Goal: Task Accomplishment & Management: Use online tool/utility

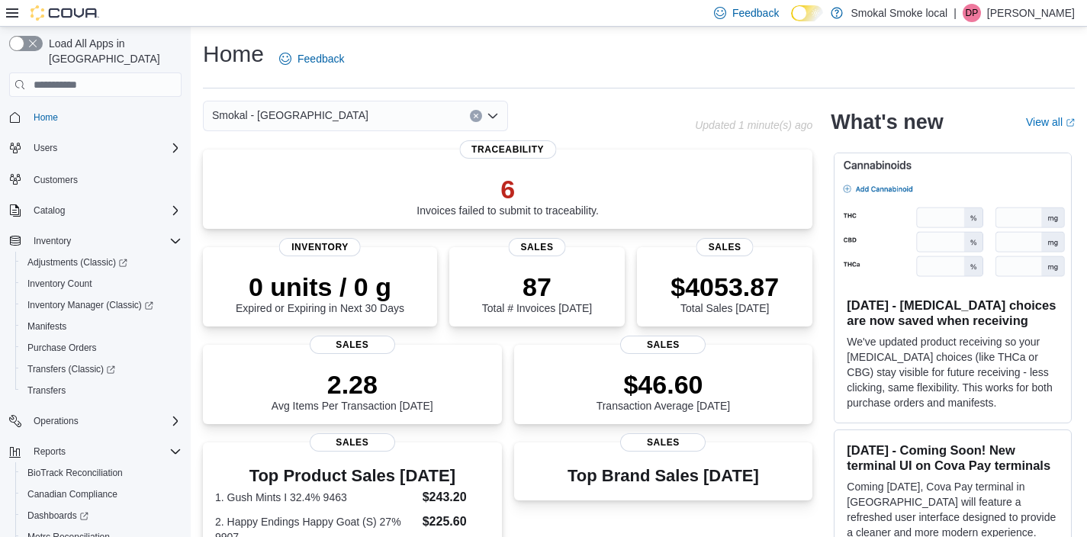
click at [327, 114] on div "Smokal - [GEOGRAPHIC_DATA]" at bounding box center [355, 116] width 305 height 31
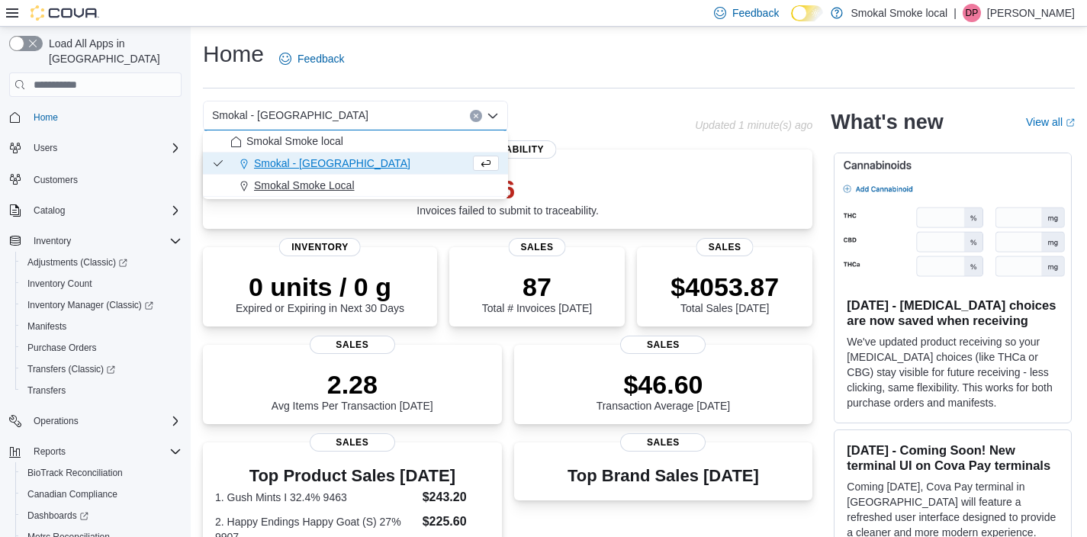
click at [335, 179] on span "Smokal Smoke Local" at bounding box center [304, 185] width 101 height 15
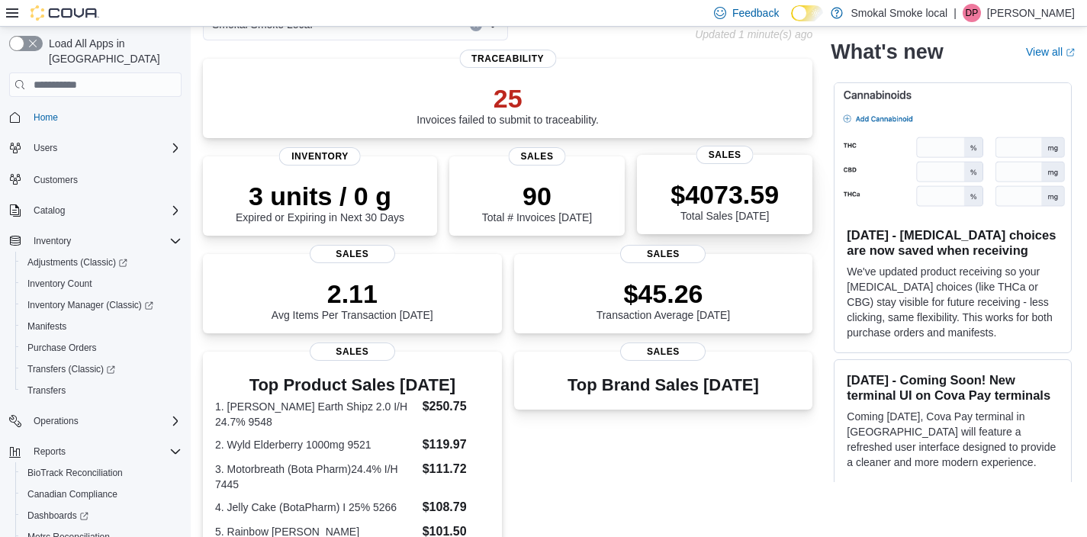
scroll to position [95, 0]
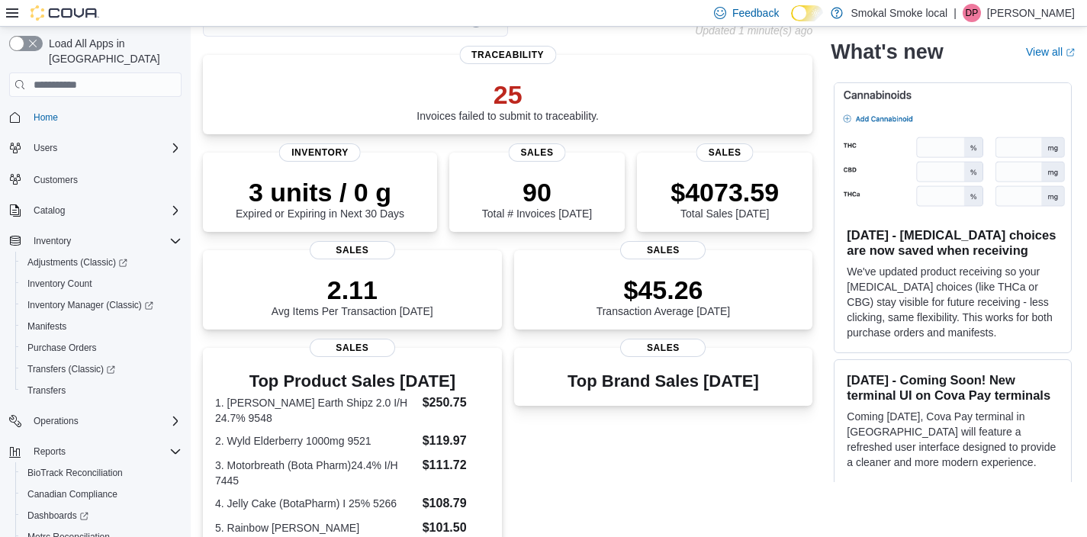
click at [639, 470] on div "Top Brand Sales Today Sales" at bounding box center [663, 455] width 299 height 215
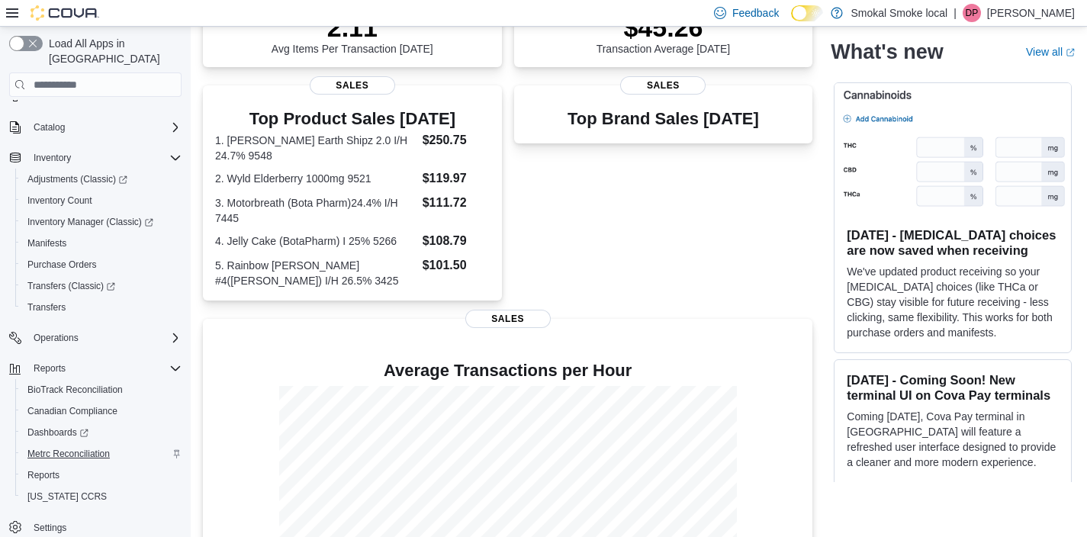
scroll to position [83, 0]
click at [43, 469] on span "Reports" at bounding box center [43, 475] width 32 height 12
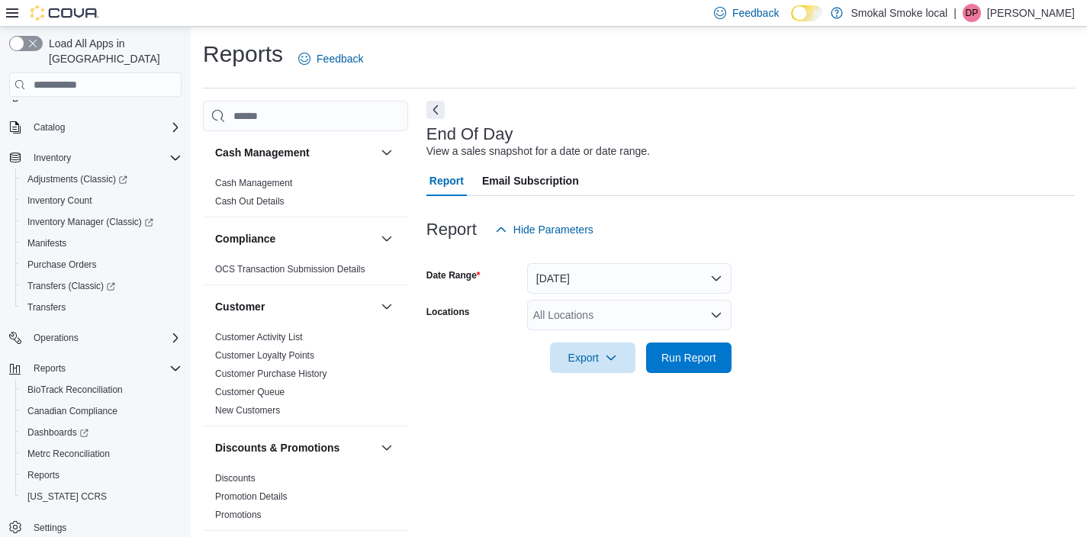
scroll to position [8, 0]
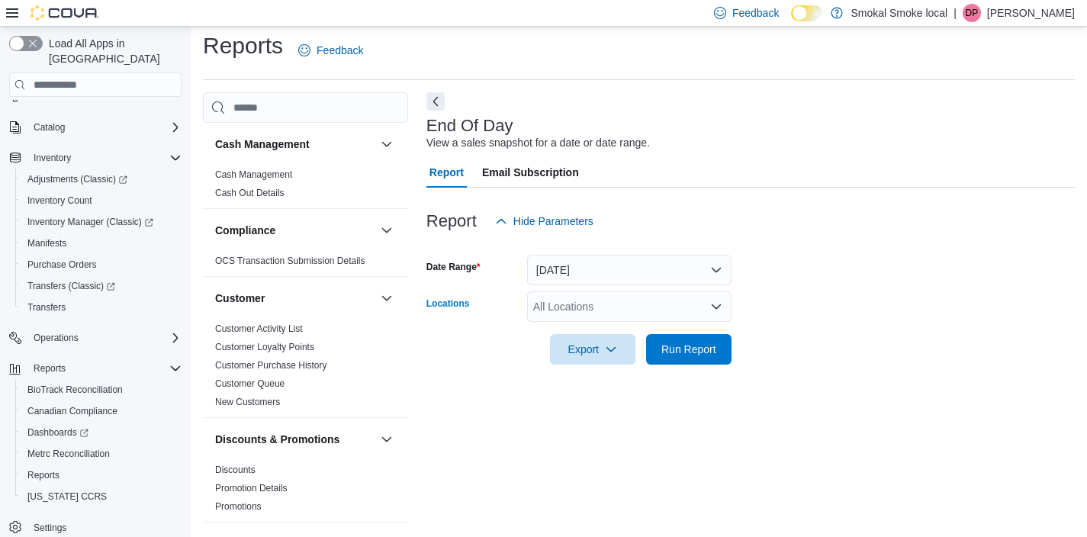
click at [580, 313] on div "All Locations" at bounding box center [629, 306] width 204 height 31
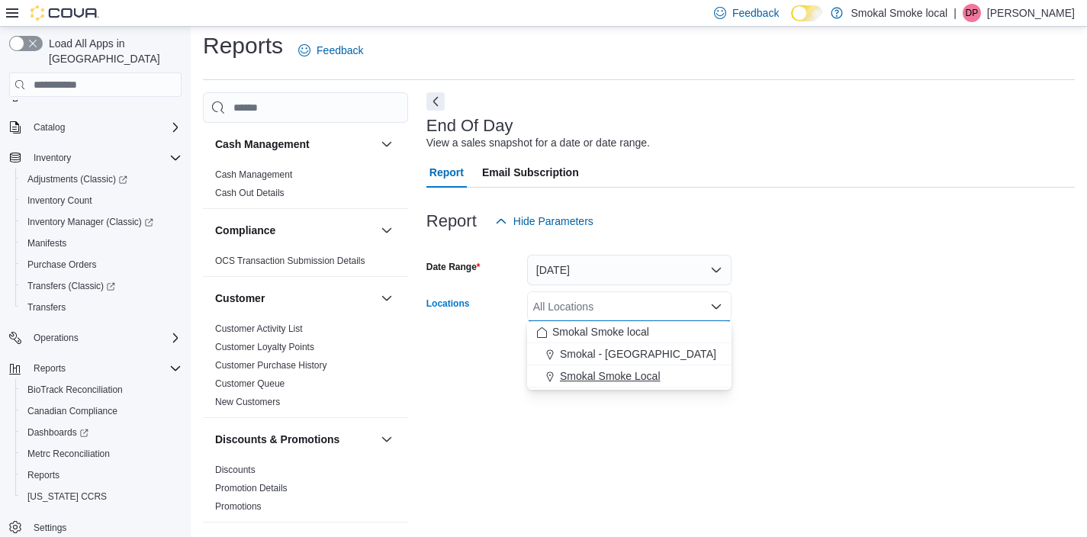
click at [589, 380] on span "Smokal Smoke Local" at bounding box center [610, 375] width 101 height 15
click at [646, 407] on div "End Of Day View a sales snapshot for a date or date range. Report Email Subscri…" at bounding box center [750, 308] width 648 height 433
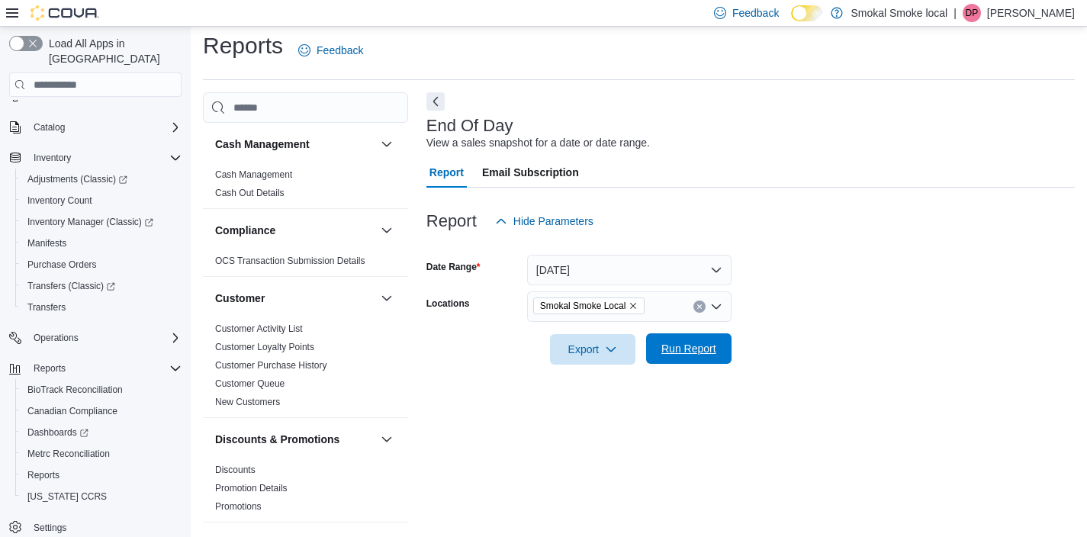
click at [678, 340] on span "Run Report" at bounding box center [688, 348] width 67 height 31
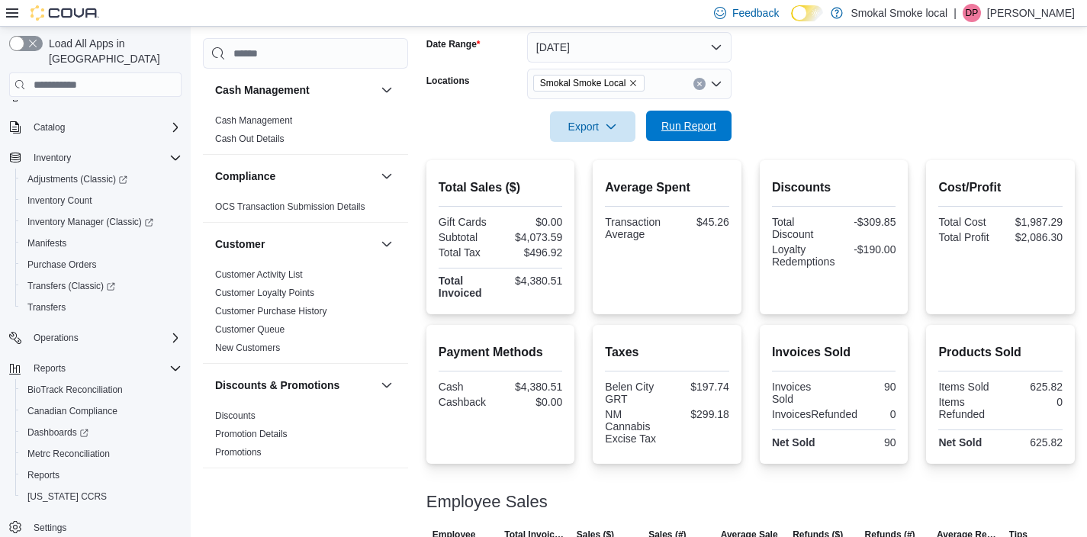
scroll to position [233, 0]
click at [665, 86] on div "Smokal Smoke Local" at bounding box center [629, 82] width 204 height 31
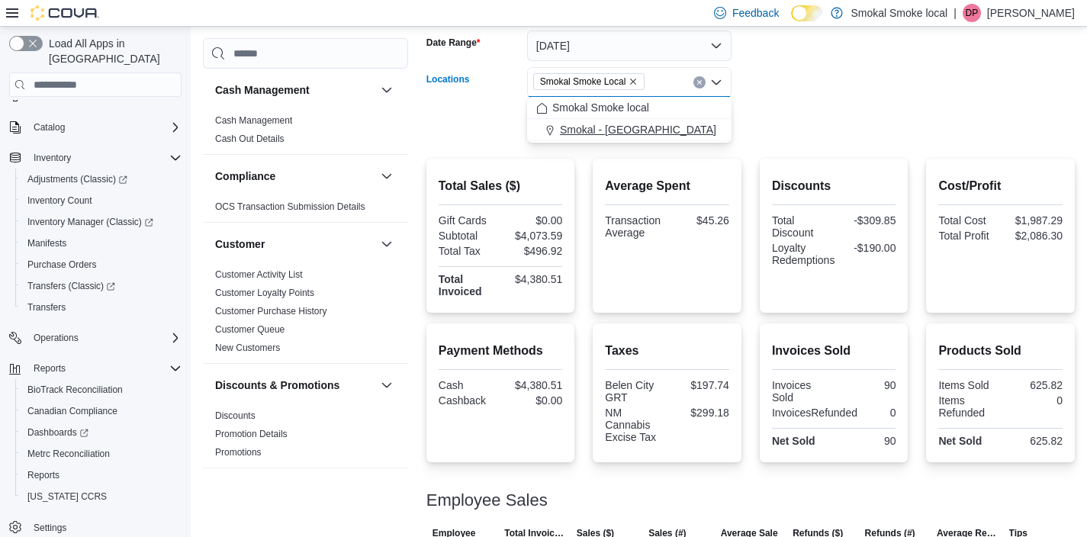
click at [627, 127] on span "Smokal - Socorro" at bounding box center [638, 129] width 156 height 15
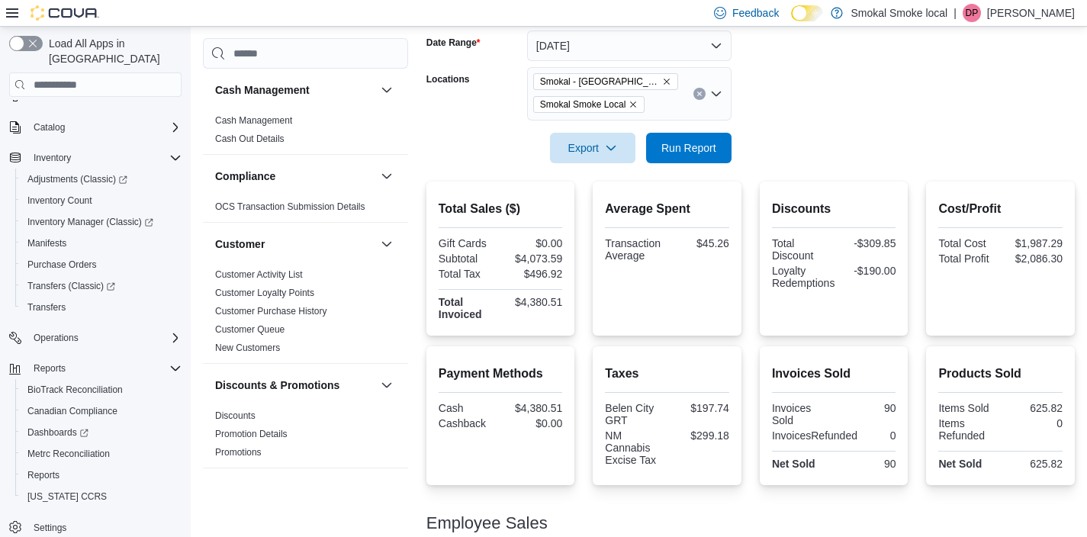
click at [690, 222] on div "Average Spent Transaction Average $45.26" at bounding box center [667, 232] width 124 height 65
click at [686, 168] on div at bounding box center [750, 172] width 648 height 18
click at [686, 150] on span "Run Report" at bounding box center [688, 147] width 55 height 15
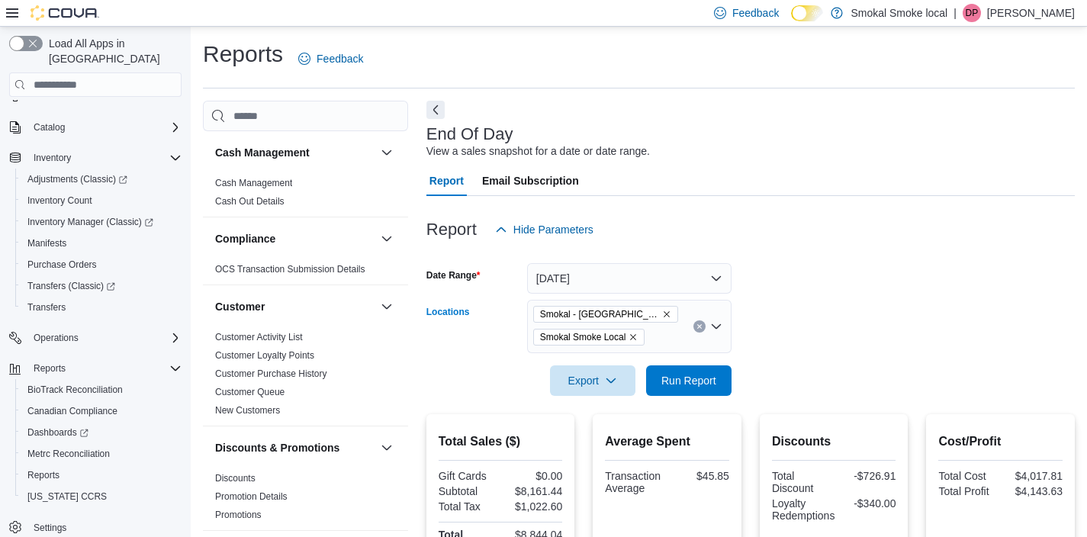
click at [703, 332] on div "Smokal - Socorro Smokal Smoke Local" at bounding box center [629, 326] width 204 height 53
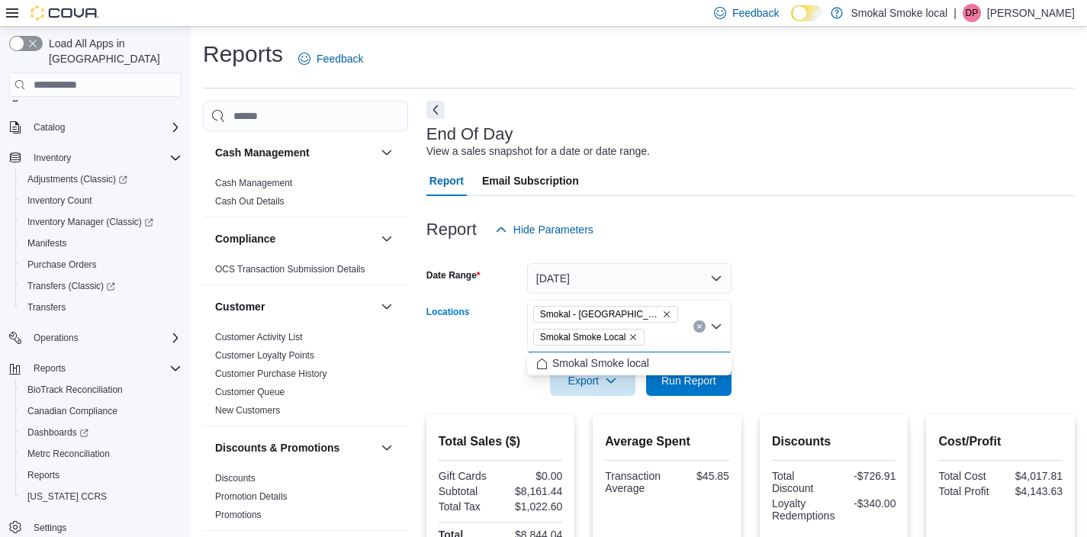
click at [695, 330] on button "Clear input" at bounding box center [699, 326] width 12 height 12
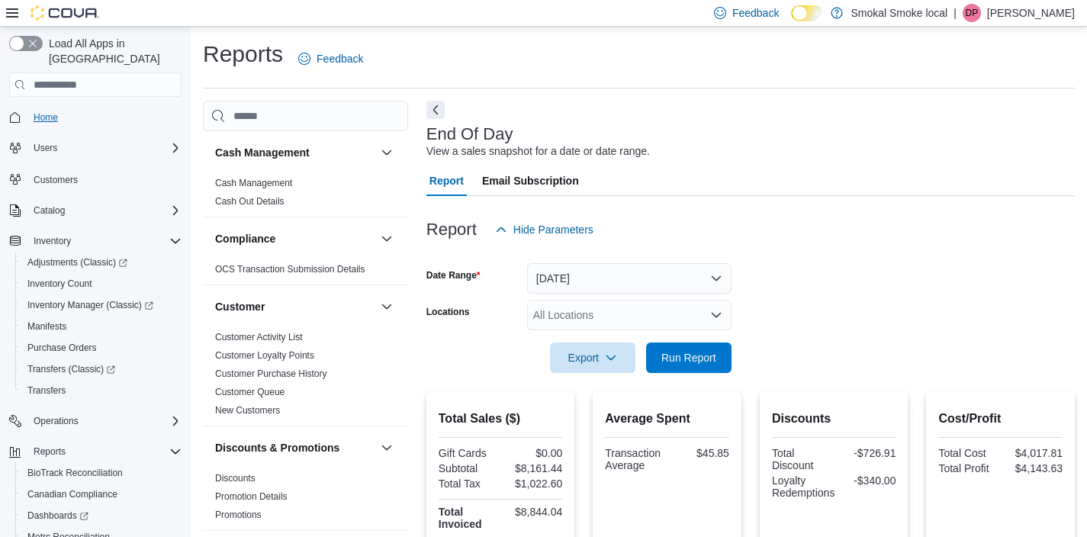
click at [45, 108] on span "Home" at bounding box center [46, 117] width 24 height 18
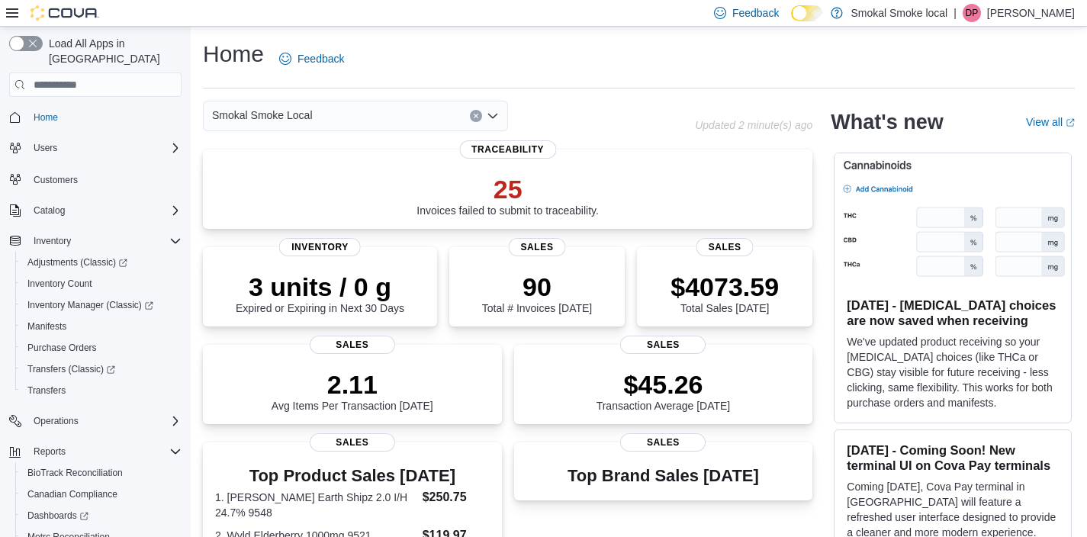
click at [367, 111] on div "Smokal Smoke Local" at bounding box center [355, 116] width 305 height 31
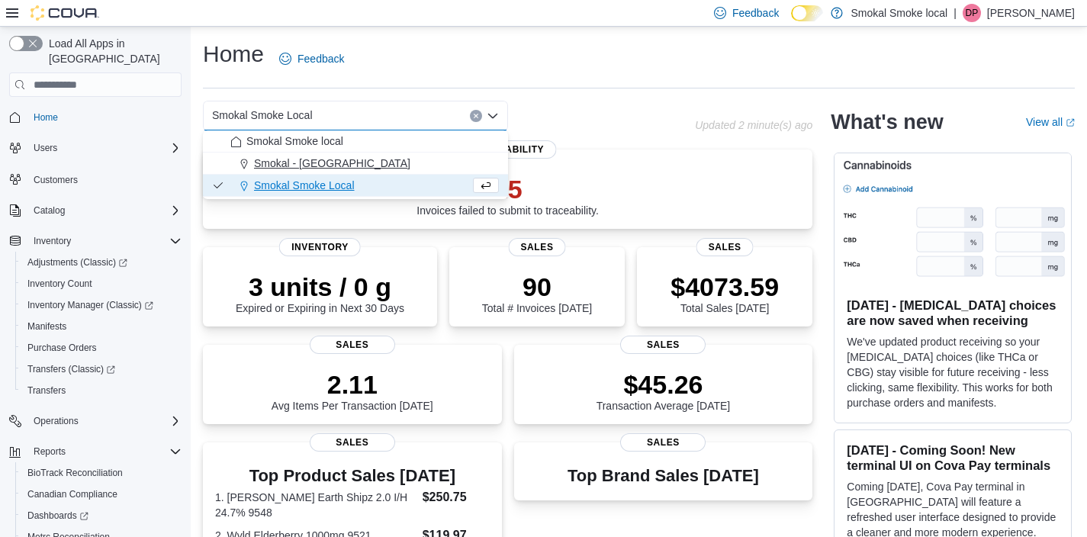
click at [304, 164] on span "Smokal - Socorro" at bounding box center [332, 163] width 156 height 15
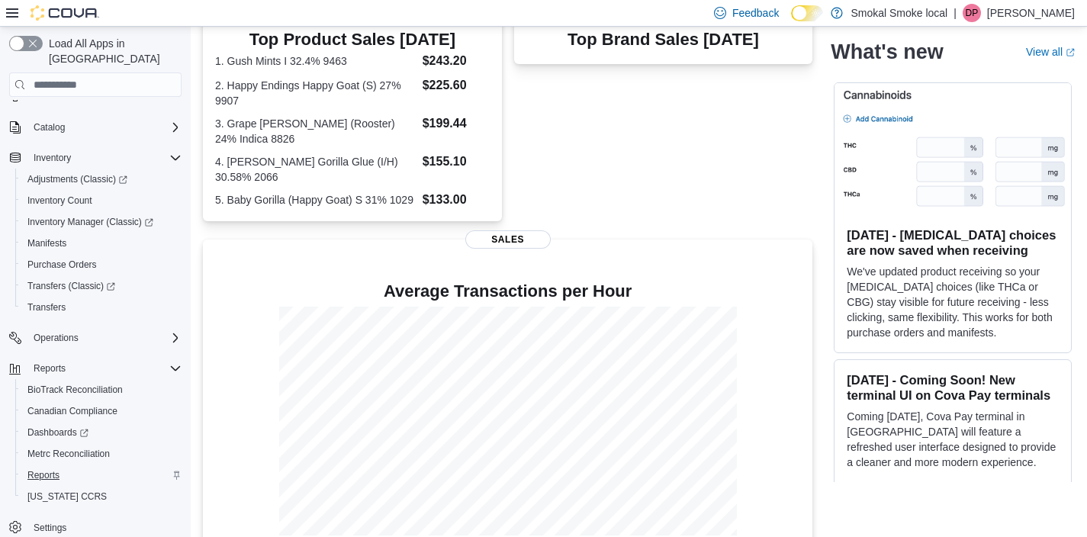
scroll to position [83, 0]
click at [47, 469] on span "Reports" at bounding box center [43, 475] width 32 height 12
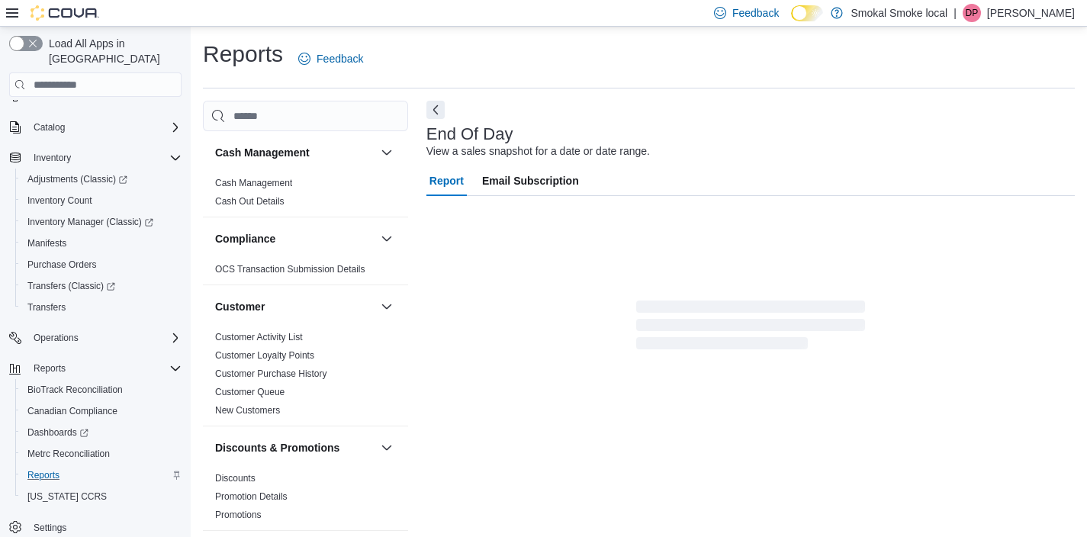
scroll to position [8, 0]
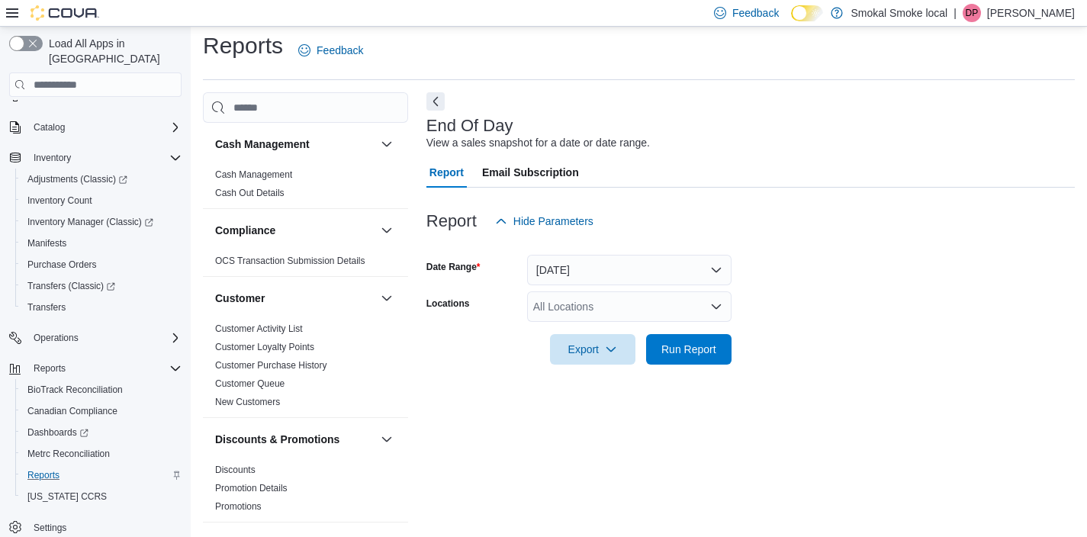
click at [566, 256] on button "Today" at bounding box center [629, 270] width 204 height 31
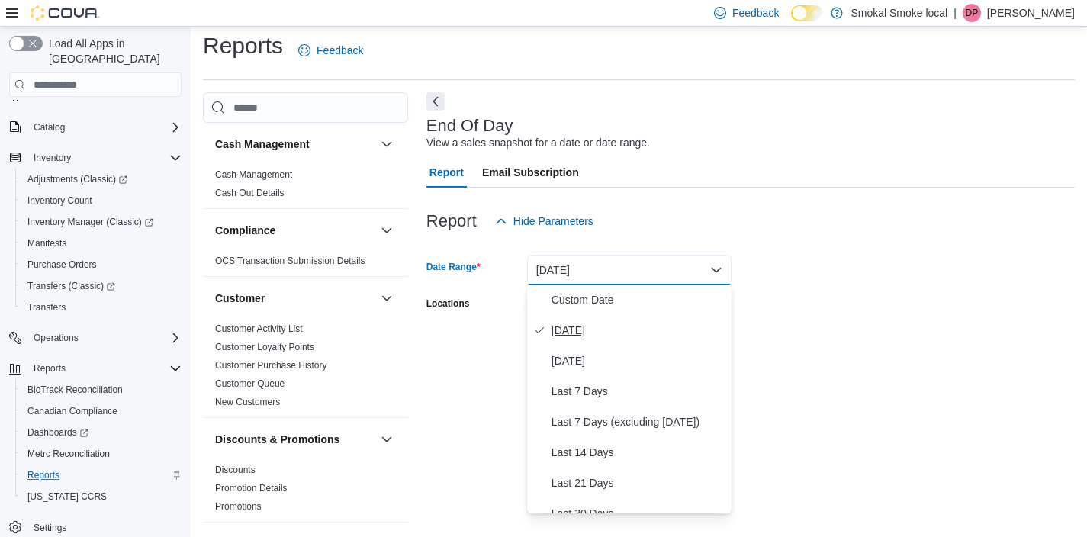
drag, startPoint x: 586, startPoint y: 298, endPoint x: 609, endPoint y: 345, distance: 51.8
click at [609, 345] on div "Custom Date Today Yesterday Last 7 Days Last 7 Days (excluding today) Last 14 D…" at bounding box center [629, 398] width 204 height 229
click at [589, 302] on span "Custom Date" at bounding box center [638, 300] width 174 height 18
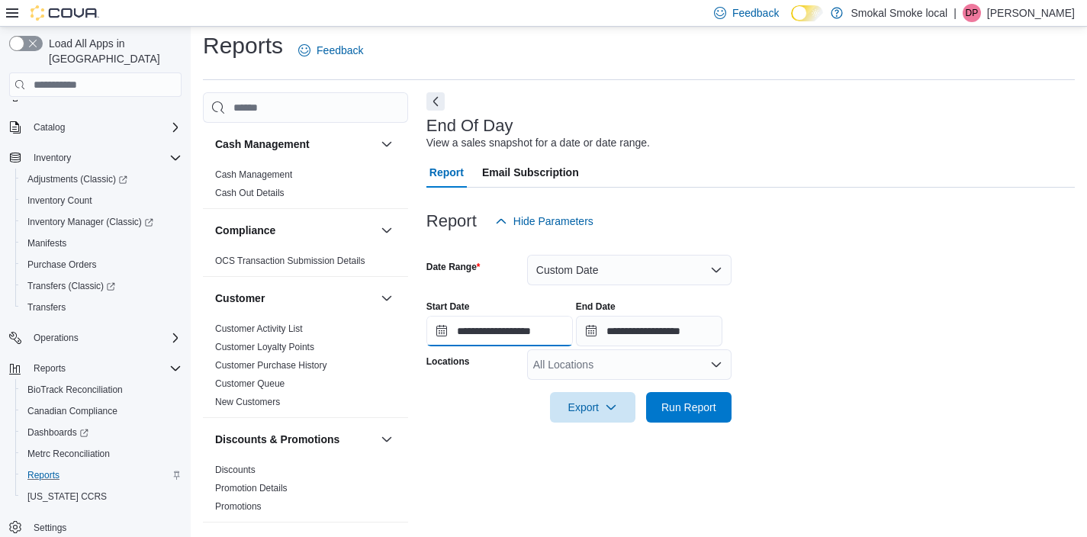
click at [512, 325] on input "**********" at bounding box center [499, 331] width 146 height 31
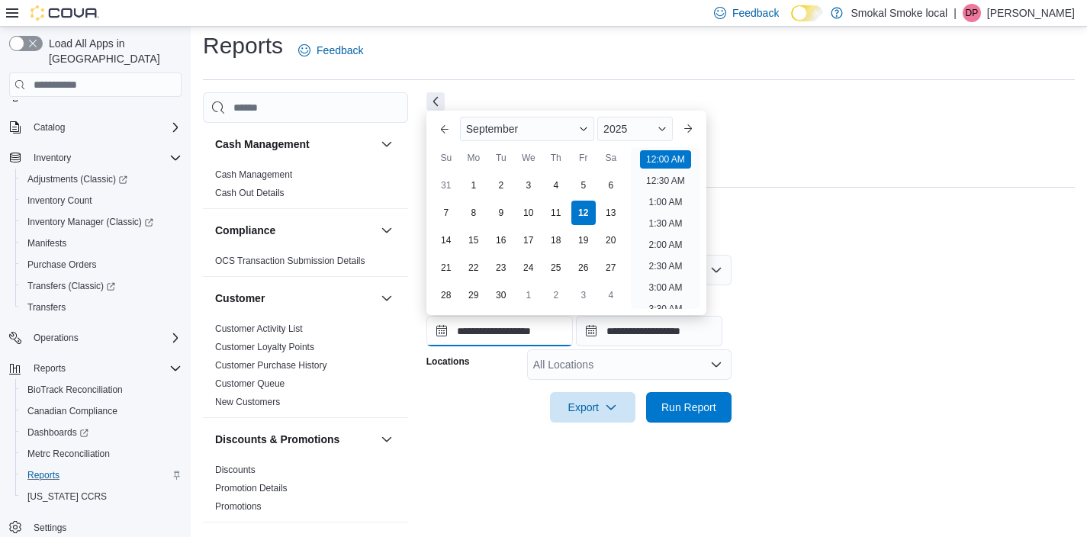
scroll to position [47, 0]
click at [530, 208] on div "10" at bounding box center [528, 213] width 27 height 27
type input "**********"
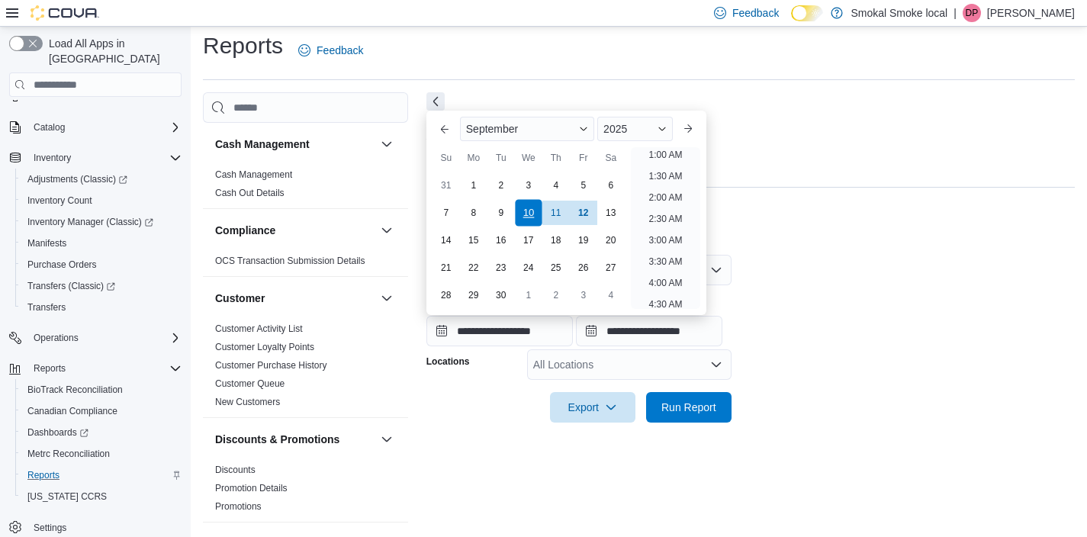
scroll to position [3, 0]
click at [660, 333] on input "**********" at bounding box center [649, 331] width 146 height 31
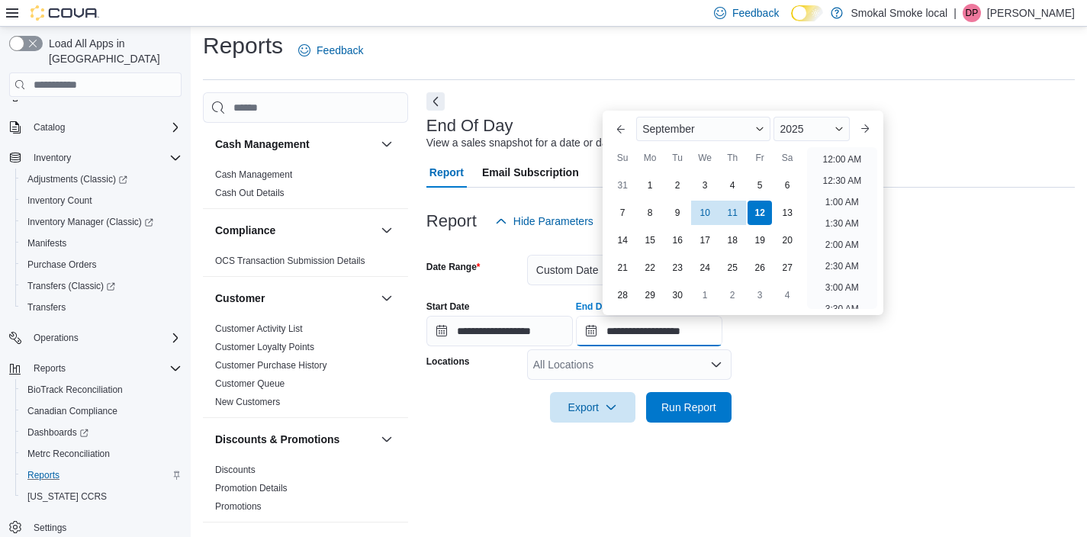
scroll to position [866, 0]
click at [698, 214] on div "10" at bounding box center [705, 213] width 27 height 27
type input "**********"
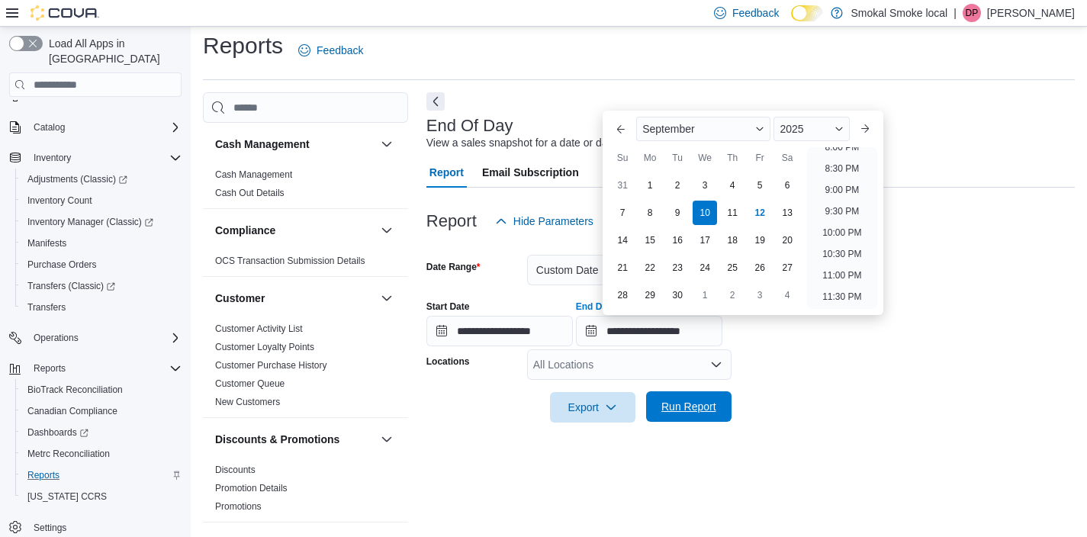
click at [680, 403] on span "Run Report" at bounding box center [688, 406] width 55 height 15
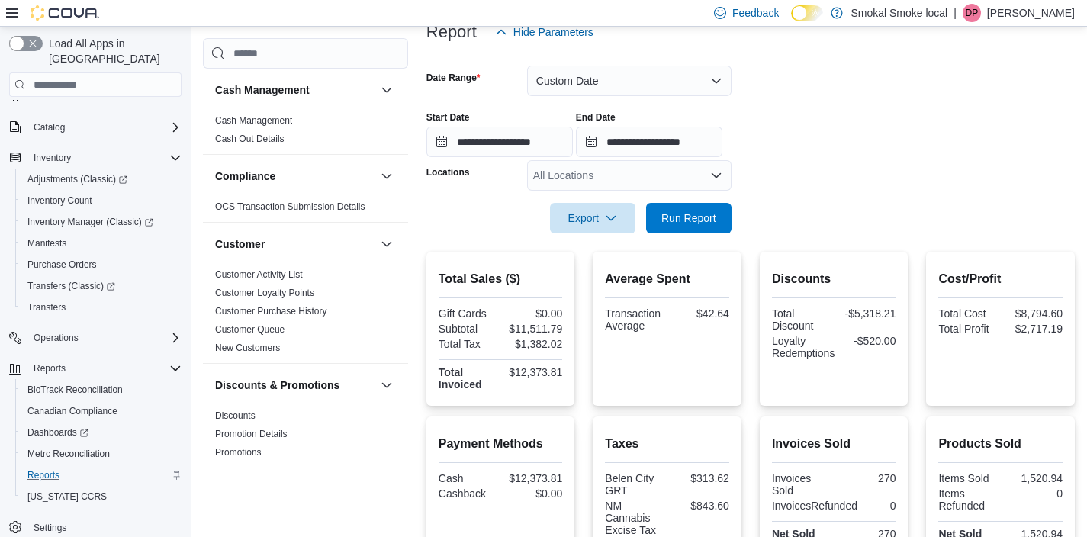
scroll to position [184, 0]
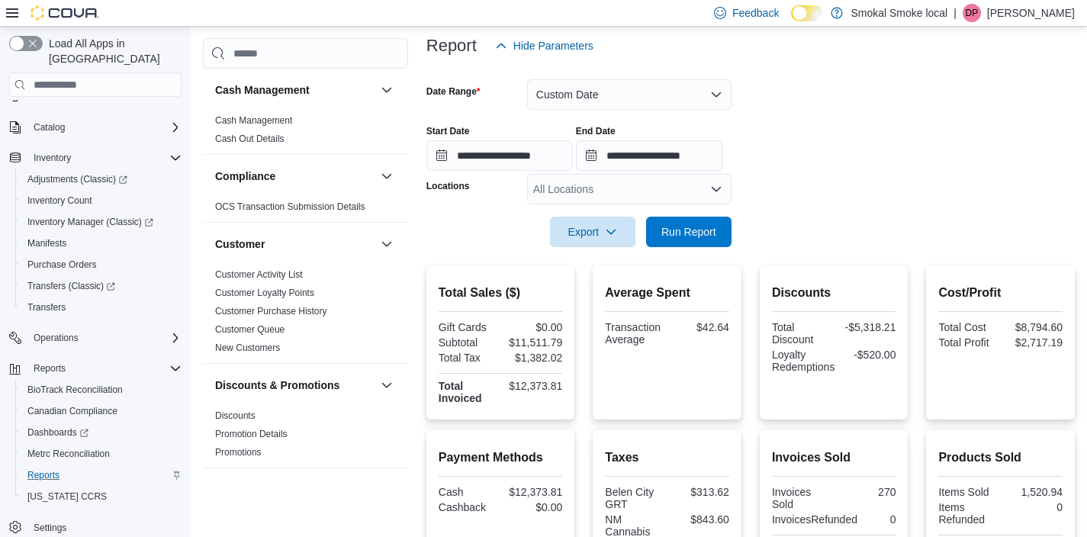
click at [608, 188] on div "All Locations" at bounding box center [629, 189] width 204 height 31
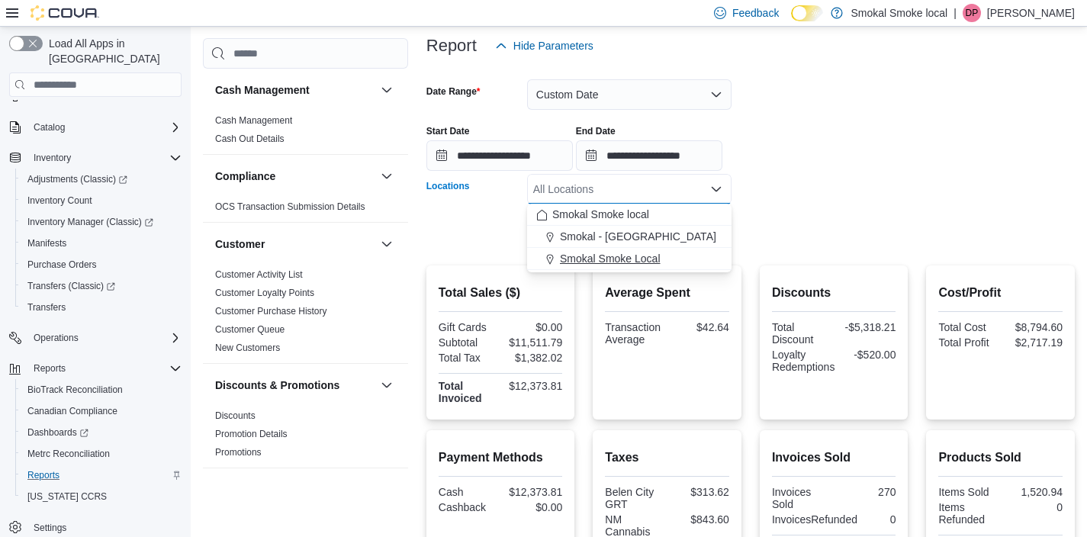
click at [612, 255] on span "Smokal Smoke Local" at bounding box center [610, 258] width 101 height 15
click at [772, 234] on form "**********" at bounding box center [750, 154] width 648 height 186
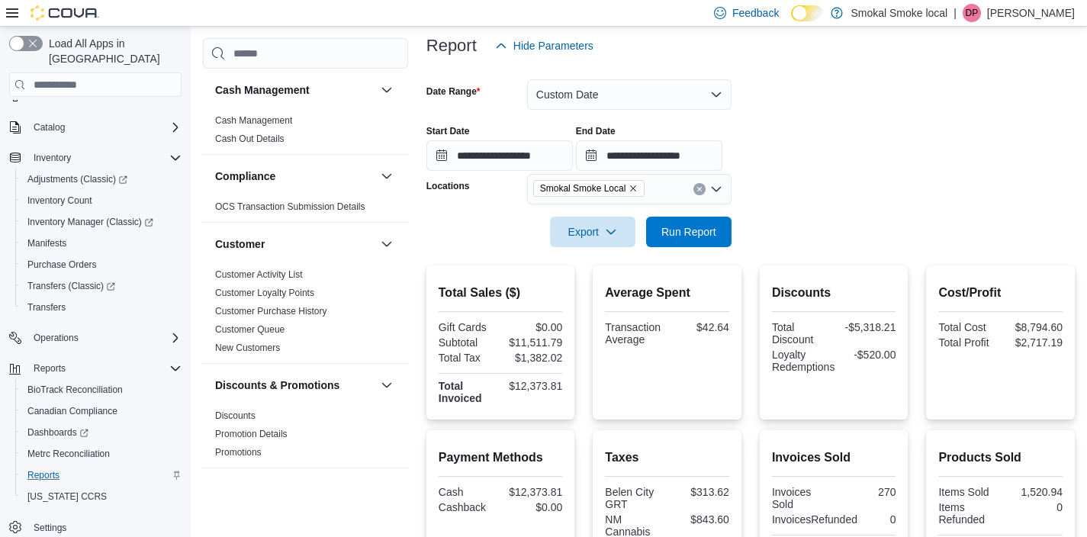
click at [697, 207] on div at bounding box center [750, 210] width 648 height 12
click at [698, 226] on span "Run Report" at bounding box center [688, 230] width 55 height 15
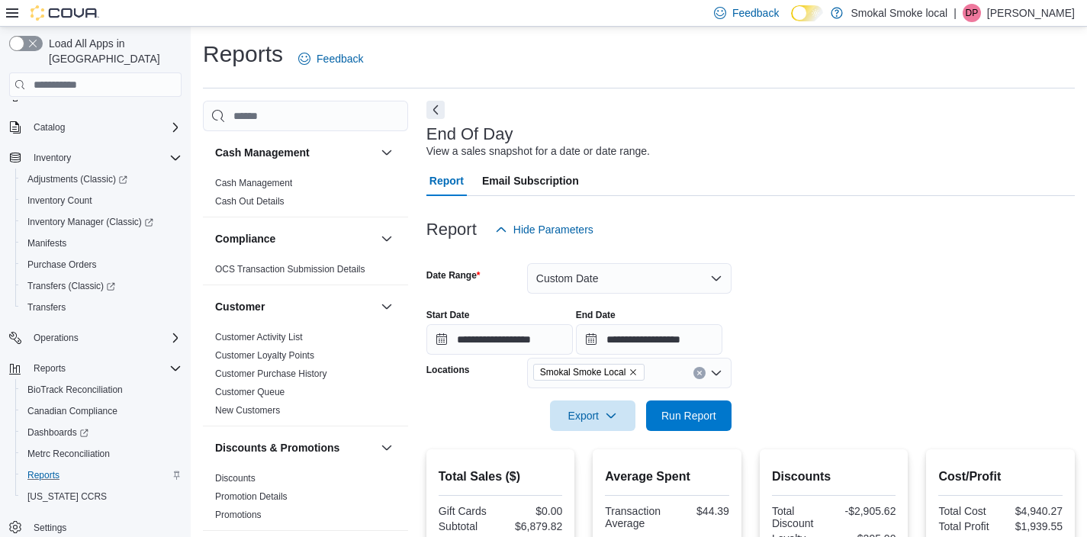
click at [702, 368] on button "Clear input" at bounding box center [699, 373] width 12 height 12
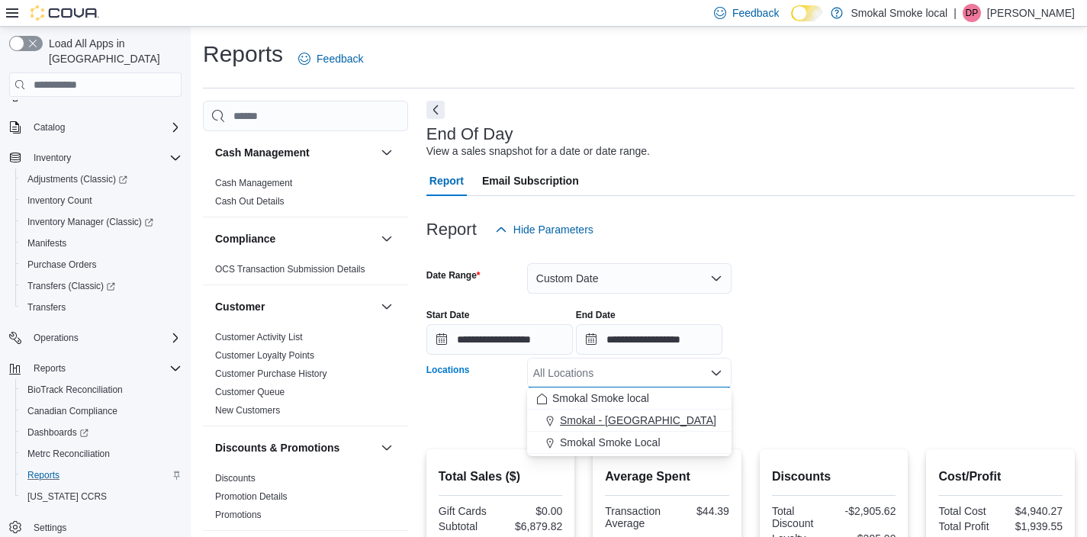
click at [606, 417] on span "Smokal - Socorro" at bounding box center [638, 420] width 156 height 15
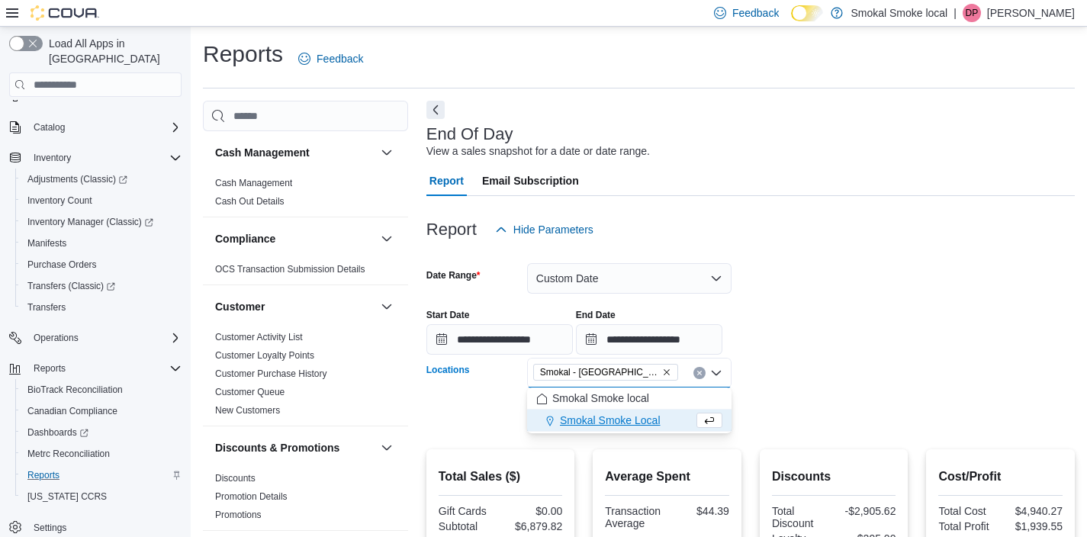
click at [779, 419] on form "**********" at bounding box center [750, 338] width 648 height 186
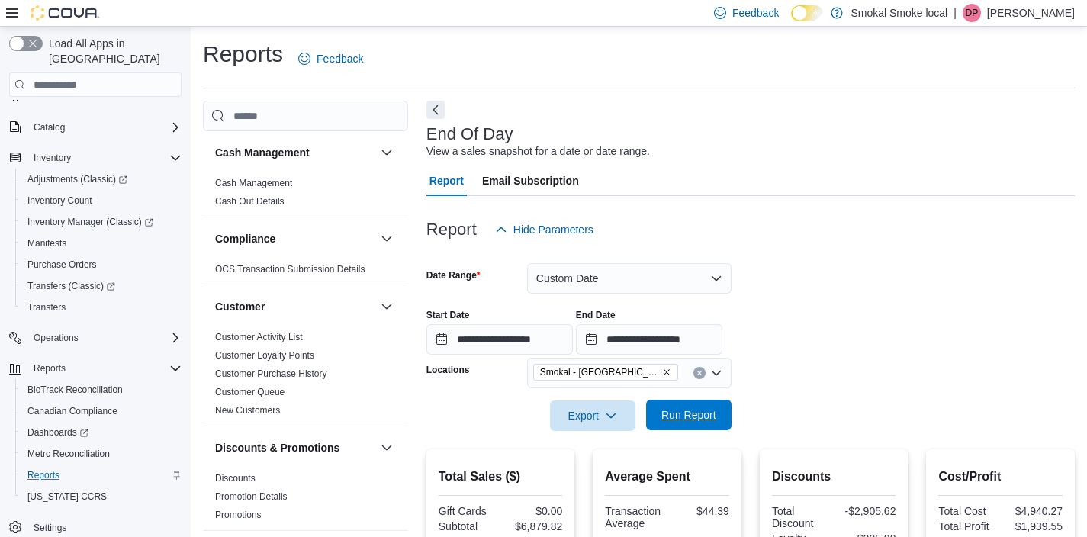
click at [688, 419] on span "Run Report" at bounding box center [688, 414] width 55 height 15
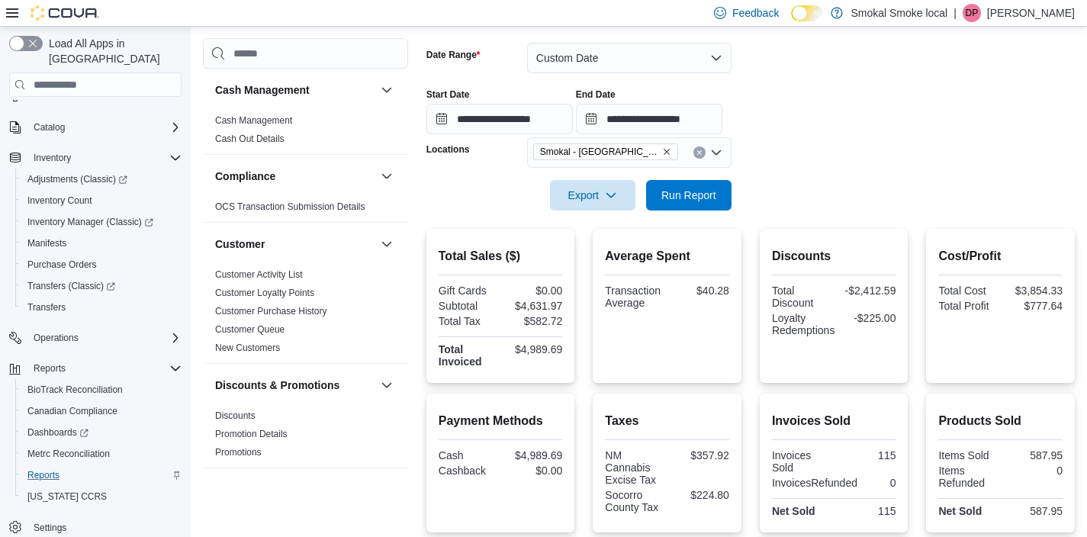
scroll to position [223, 0]
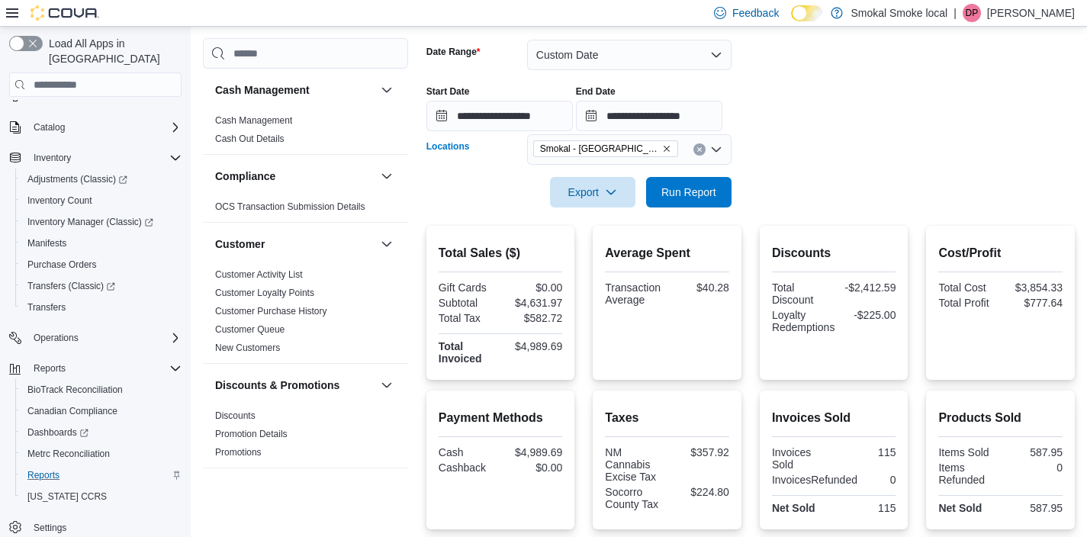
click at [662, 145] on icon "Remove Smokal - Socorro from selection in this group" at bounding box center [666, 148] width 9 height 9
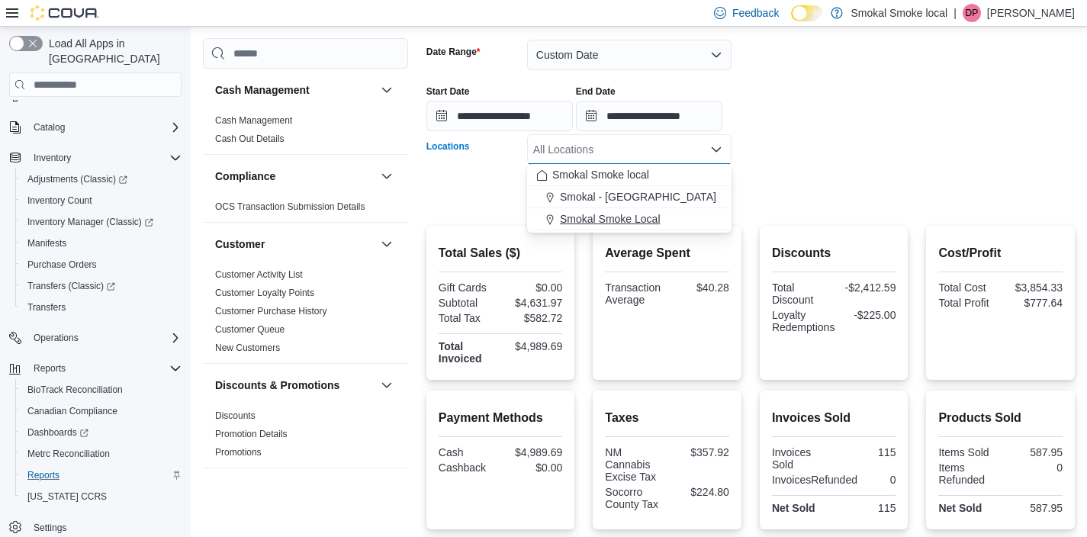
click at [631, 226] on span "Smokal Smoke Local" at bounding box center [610, 218] width 101 height 15
drag, startPoint x: 859, startPoint y: 106, endPoint x: 815, endPoint y: 117, distance: 45.5
click at [844, 106] on div "**********" at bounding box center [750, 102] width 648 height 58
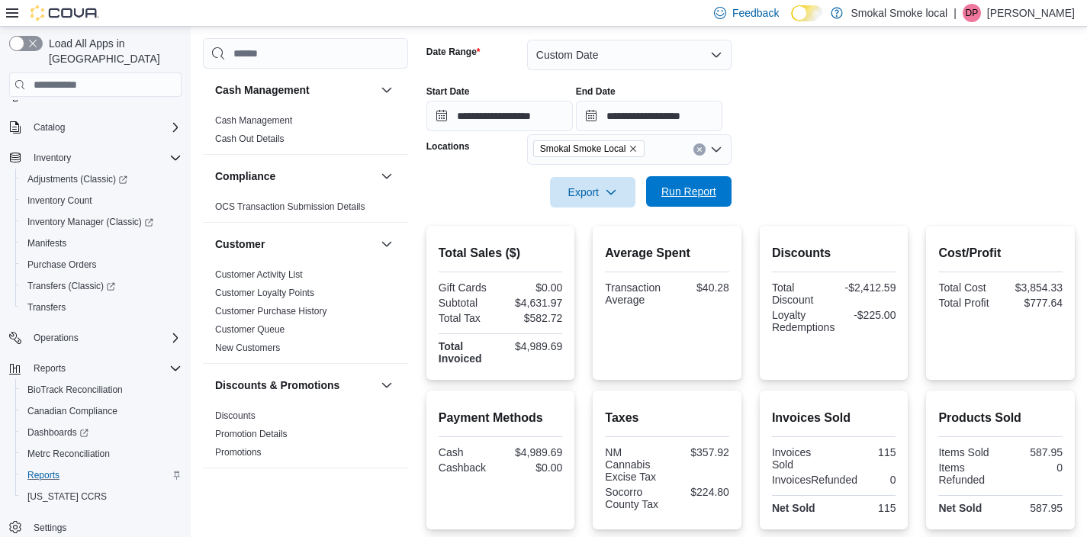
click at [717, 188] on span "Run Report" at bounding box center [688, 191] width 67 height 31
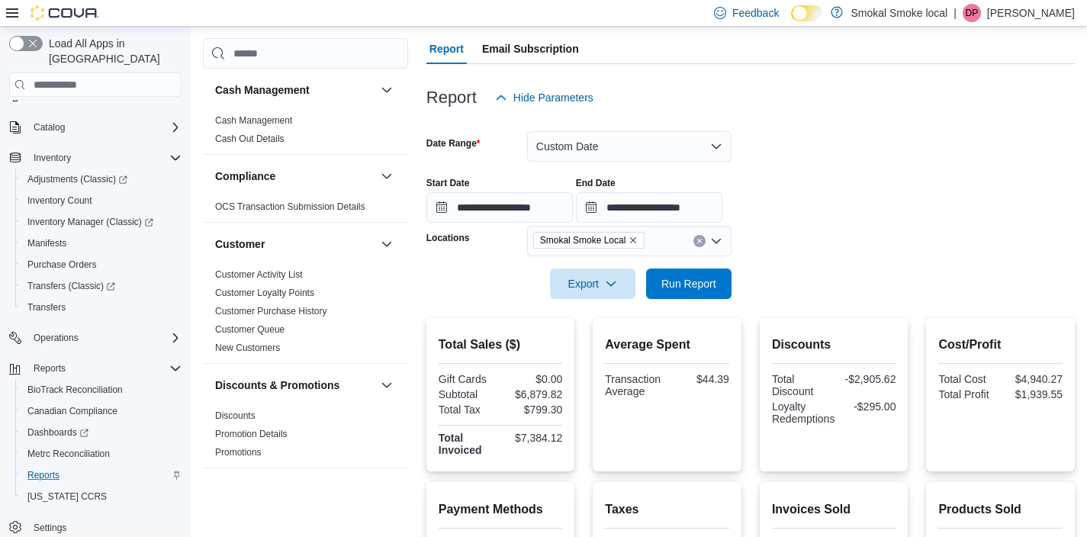
scroll to position [140, 0]
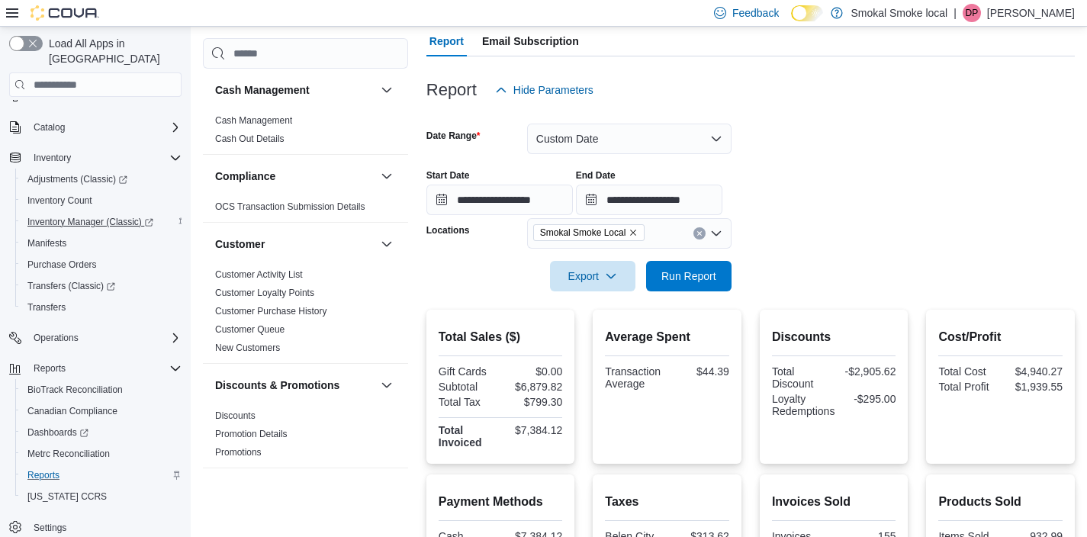
click at [126, 213] on span "Inventory Manager (Classic)" at bounding box center [90, 222] width 126 height 18
